Goal: Download file/media

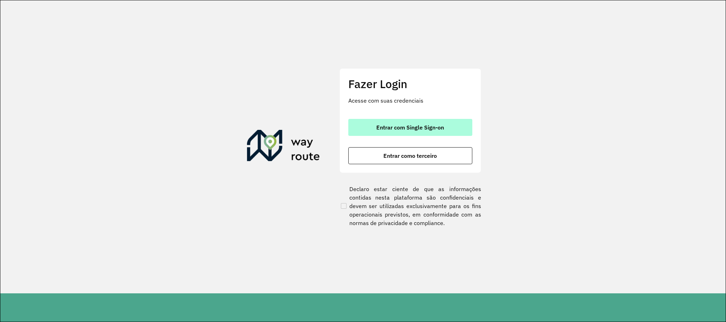
click at [433, 125] on span "Entrar com Single Sign-on" at bounding box center [410, 128] width 68 height 6
click at [461, 127] on button "Entrar com Single Sign-on" at bounding box center [410, 127] width 124 height 17
click at [371, 128] on button "Entrar com Single Sign-on" at bounding box center [410, 127] width 124 height 17
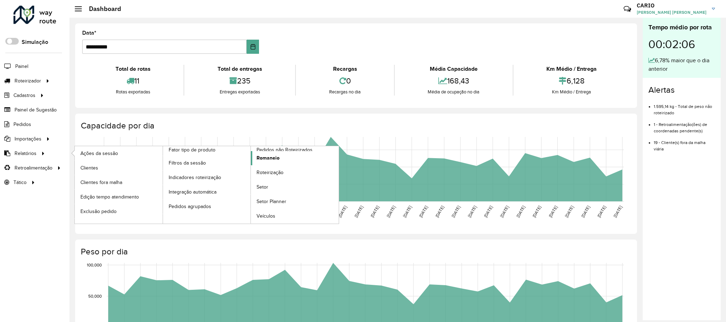
click at [274, 154] on link "Romaneio" at bounding box center [295, 158] width 88 height 14
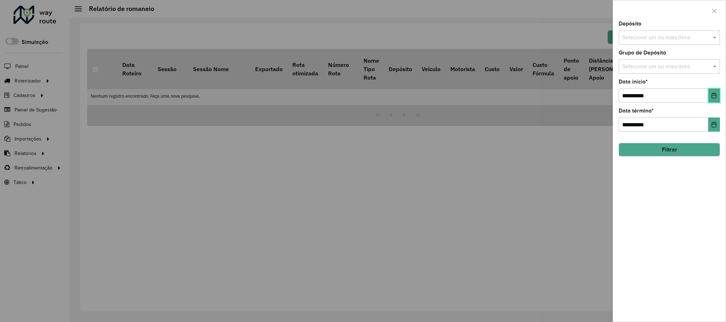
click at [713, 95] on icon "Choose Date" at bounding box center [713, 96] width 5 height 6
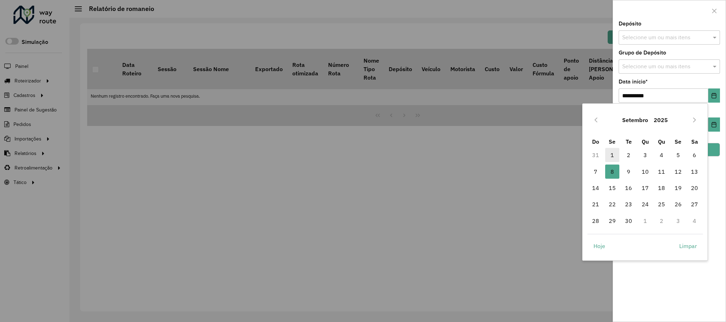
click at [610, 155] on span "1" at bounding box center [612, 155] width 14 height 14
type input "**********"
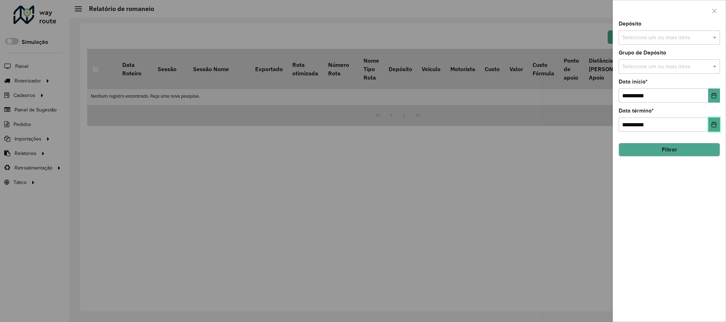
click at [719, 129] on button "Choose Date" at bounding box center [714, 125] width 12 height 14
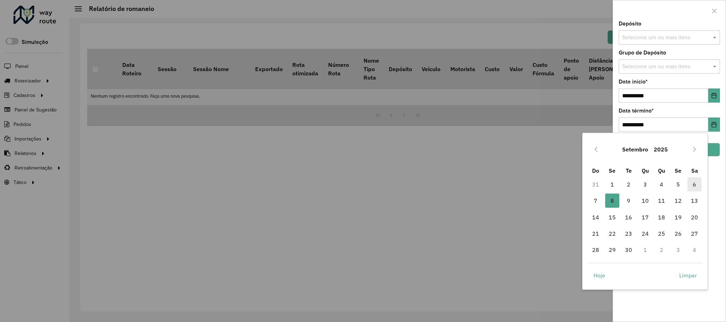
click at [696, 186] on span "6" at bounding box center [694, 184] width 14 height 14
type input "**********"
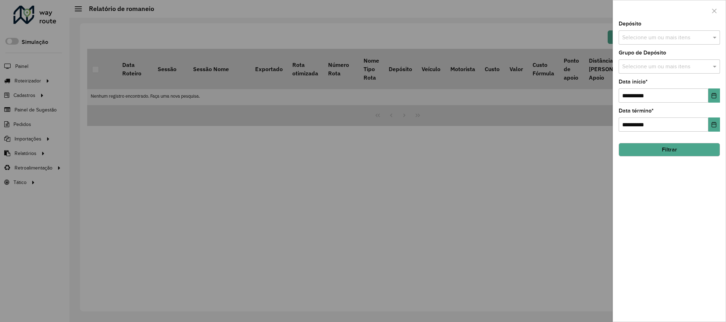
click at [662, 149] on button "Filtrar" at bounding box center [668, 149] width 101 height 13
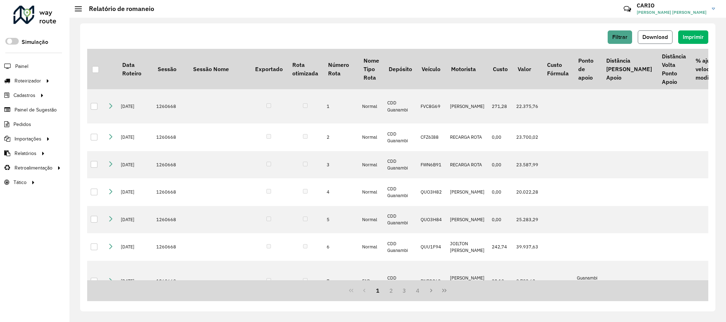
click at [657, 35] on span "Download" at bounding box center [654, 37] width 25 height 6
